Goal: Task Accomplishment & Management: Use online tool/utility

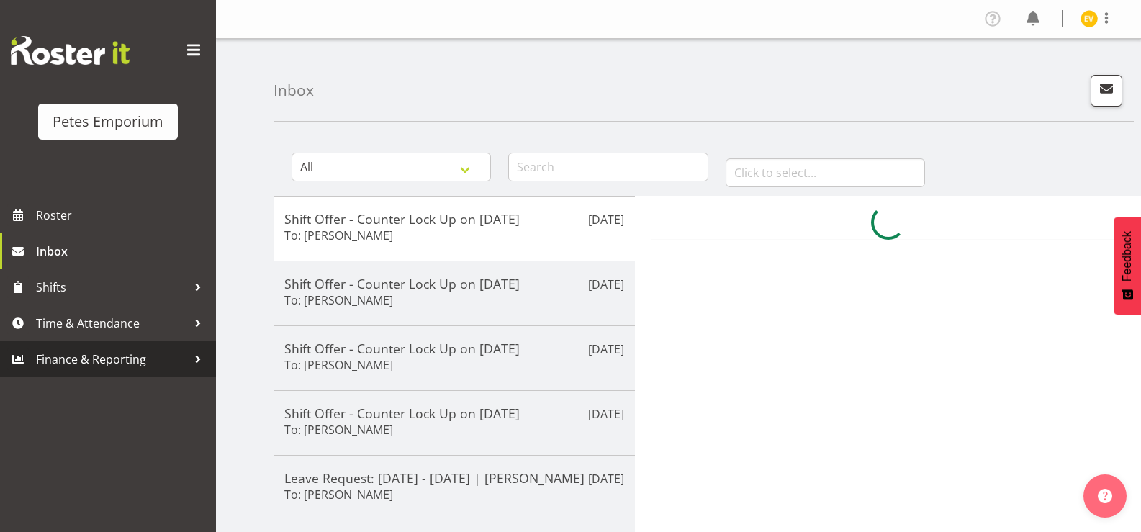
click at [112, 351] on span "Finance & Reporting" at bounding box center [111, 360] width 151 height 22
click at [116, 328] on span "Time & Attendance" at bounding box center [111, 324] width 151 height 22
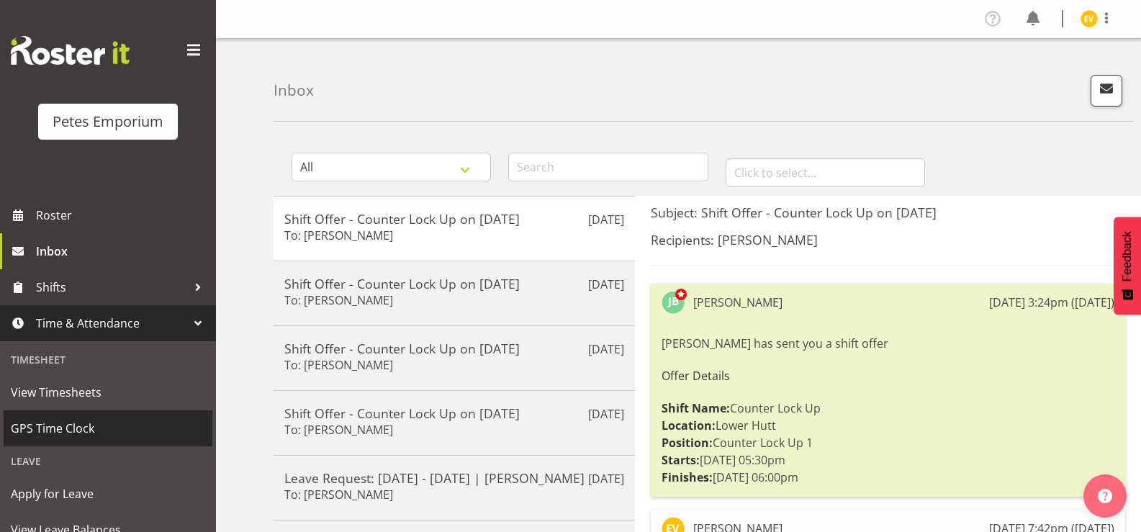
click at [99, 421] on span "GPS Time Clock" at bounding box center [108, 429] width 194 height 22
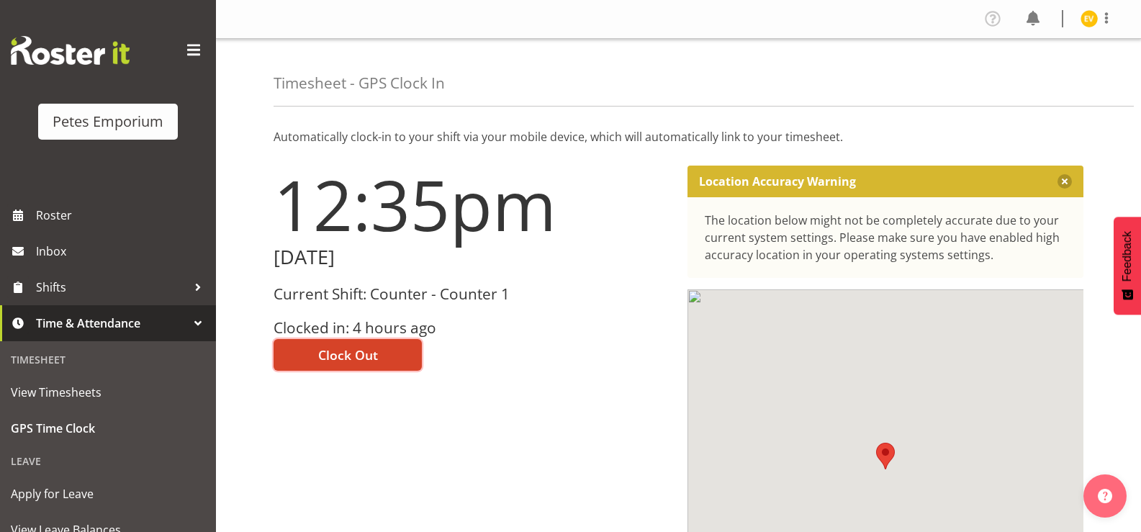
click at [377, 347] on span "Clock Out" at bounding box center [348, 355] width 60 height 19
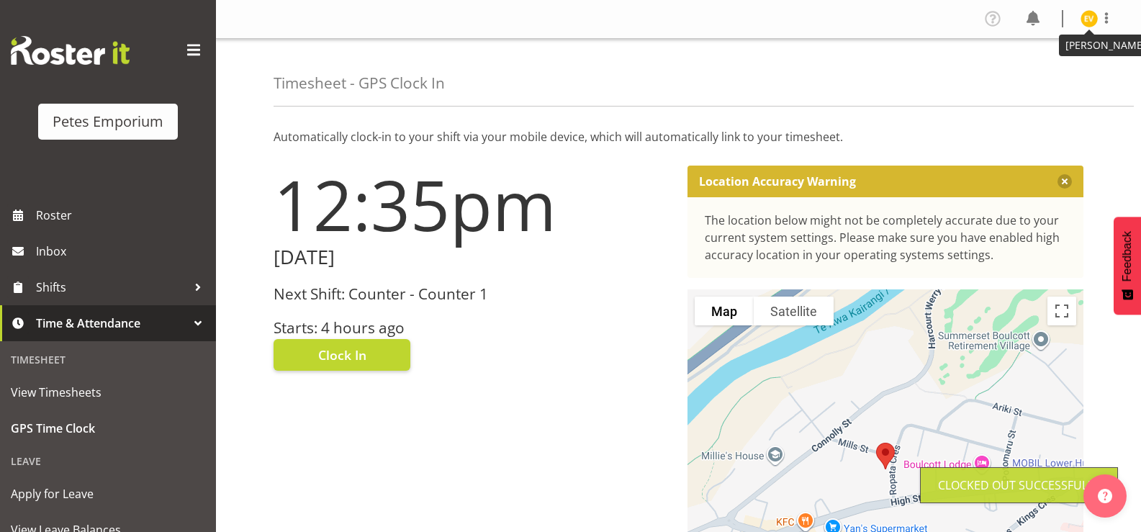
click at [1084, 17] on img at bounding box center [1089, 18] width 17 height 17
click at [1075, 76] on link "Log Out" at bounding box center [1046, 76] width 138 height 26
